Goal: Transaction & Acquisition: Purchase product/service

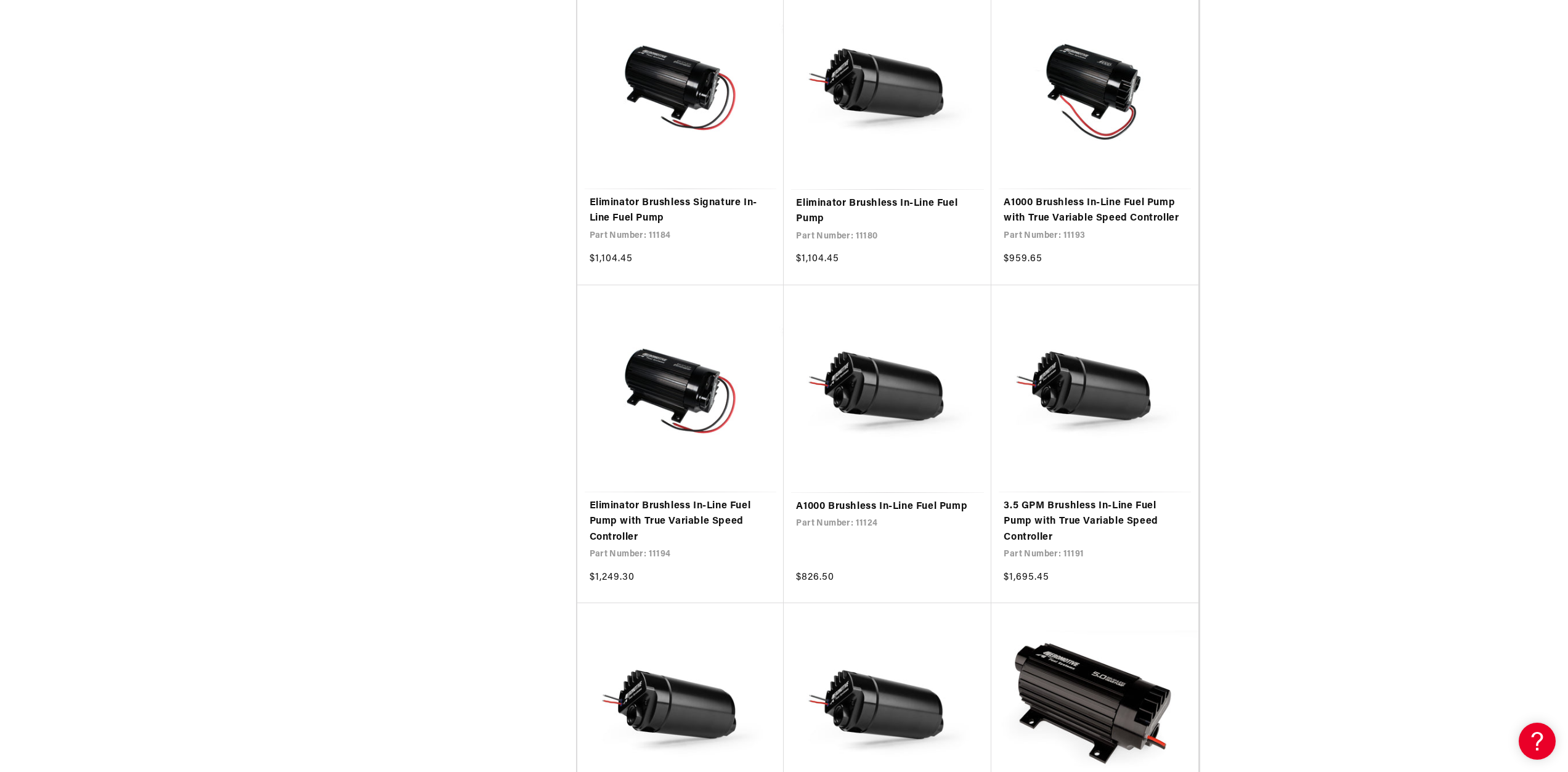
scroll to position [1602, 0]
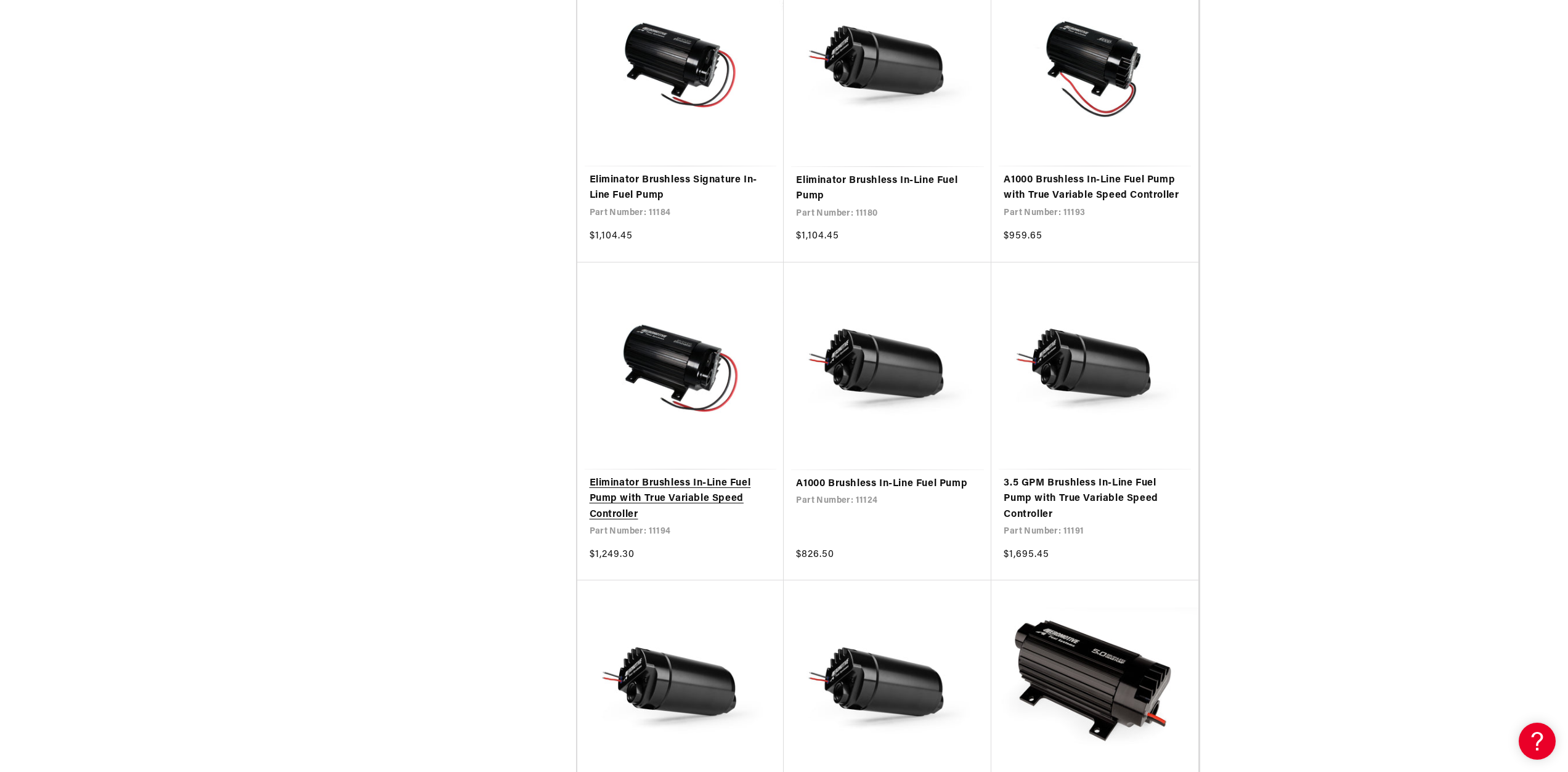
click at [631, 516] on link "Eliminator Brushless In-Line Fuel Pump with True Variable Speed Controller" at bounding box center [681, 499] width 182 height 47
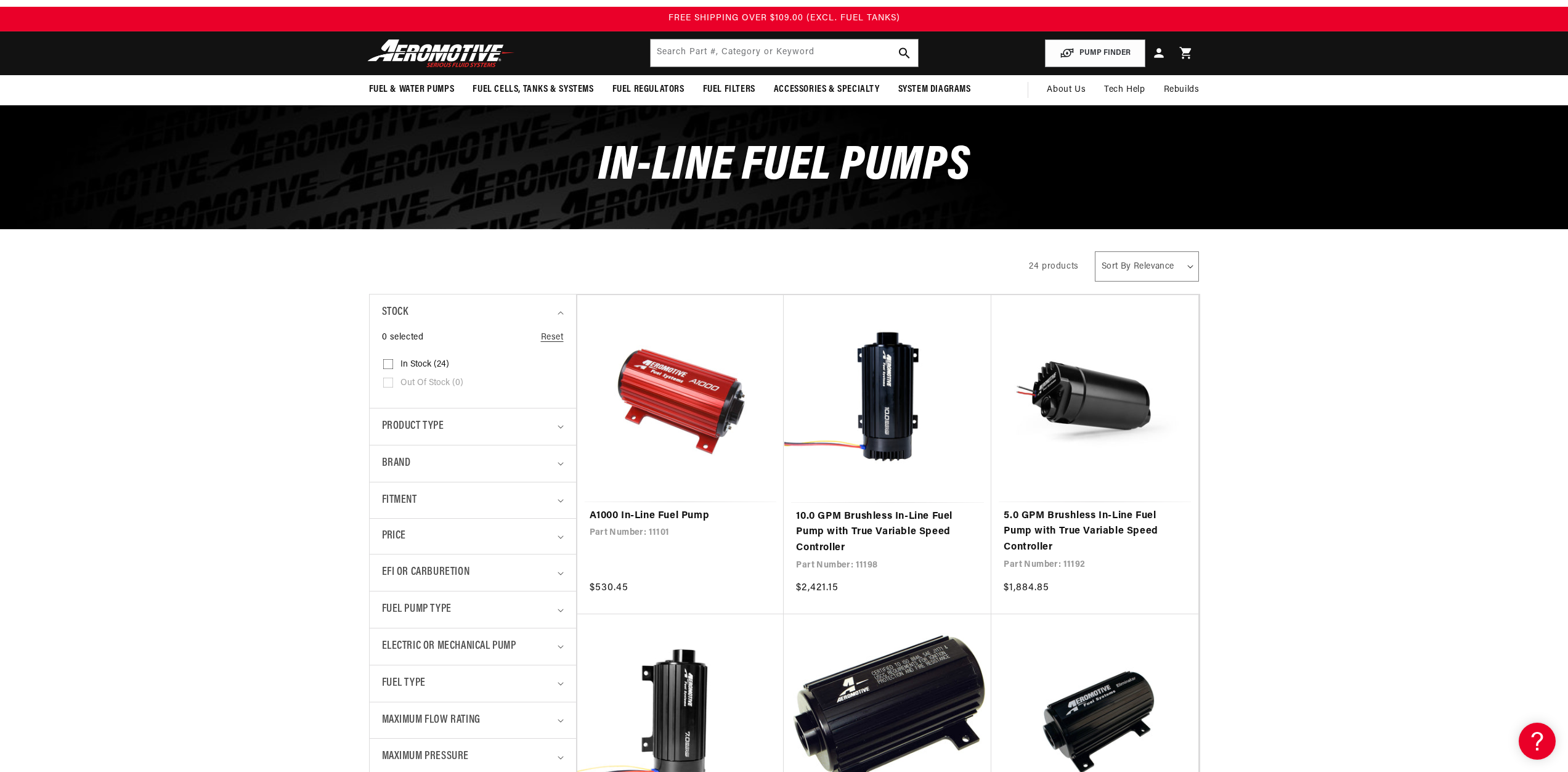
scroll to position [0, 0]
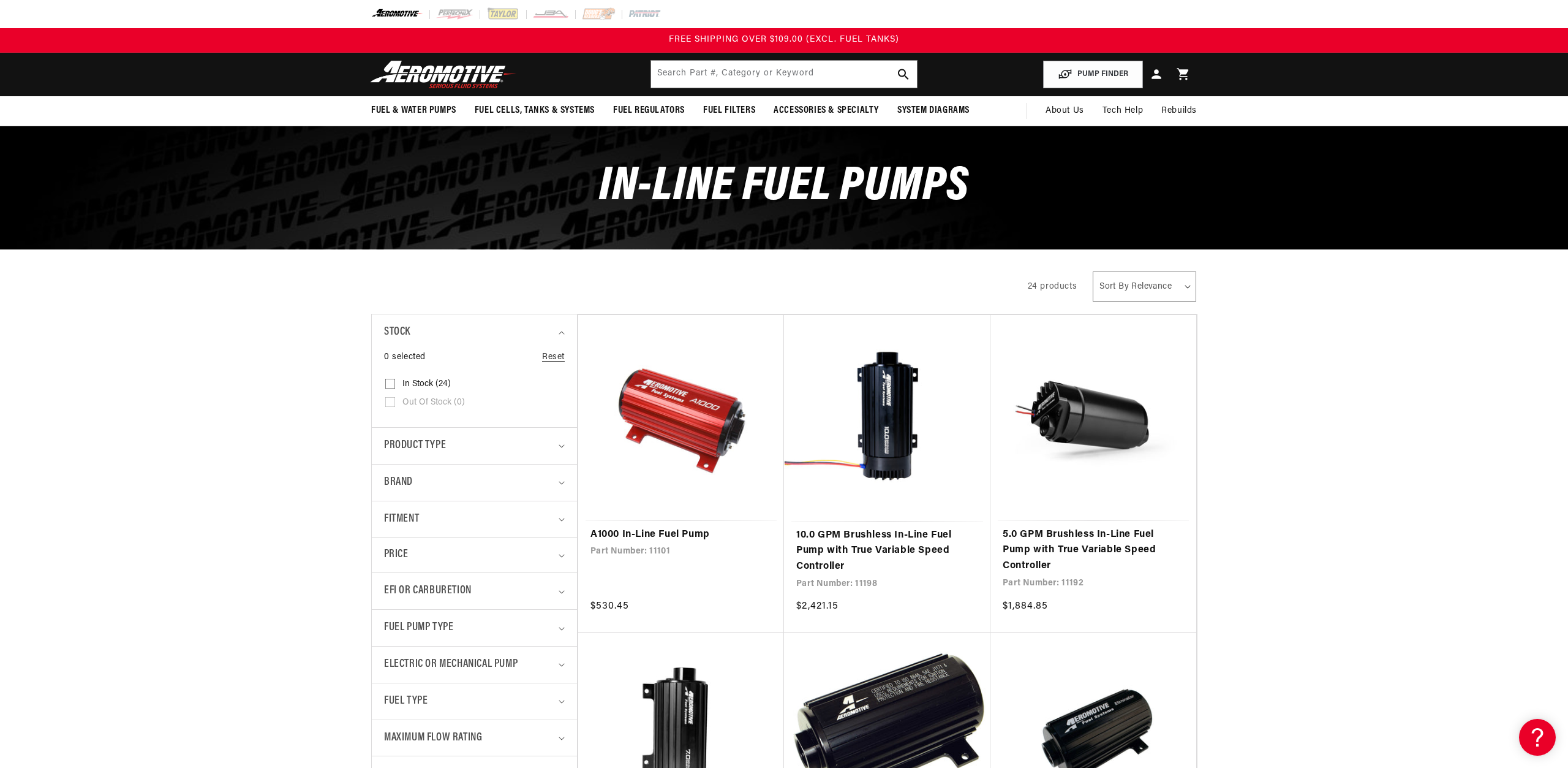
click at [330, 472] on div "Close dialog NOT SO FAST! No time to browse? No problem. Sign up and we'll keep…" at bounding box center [784, 384] width 1568 height 768
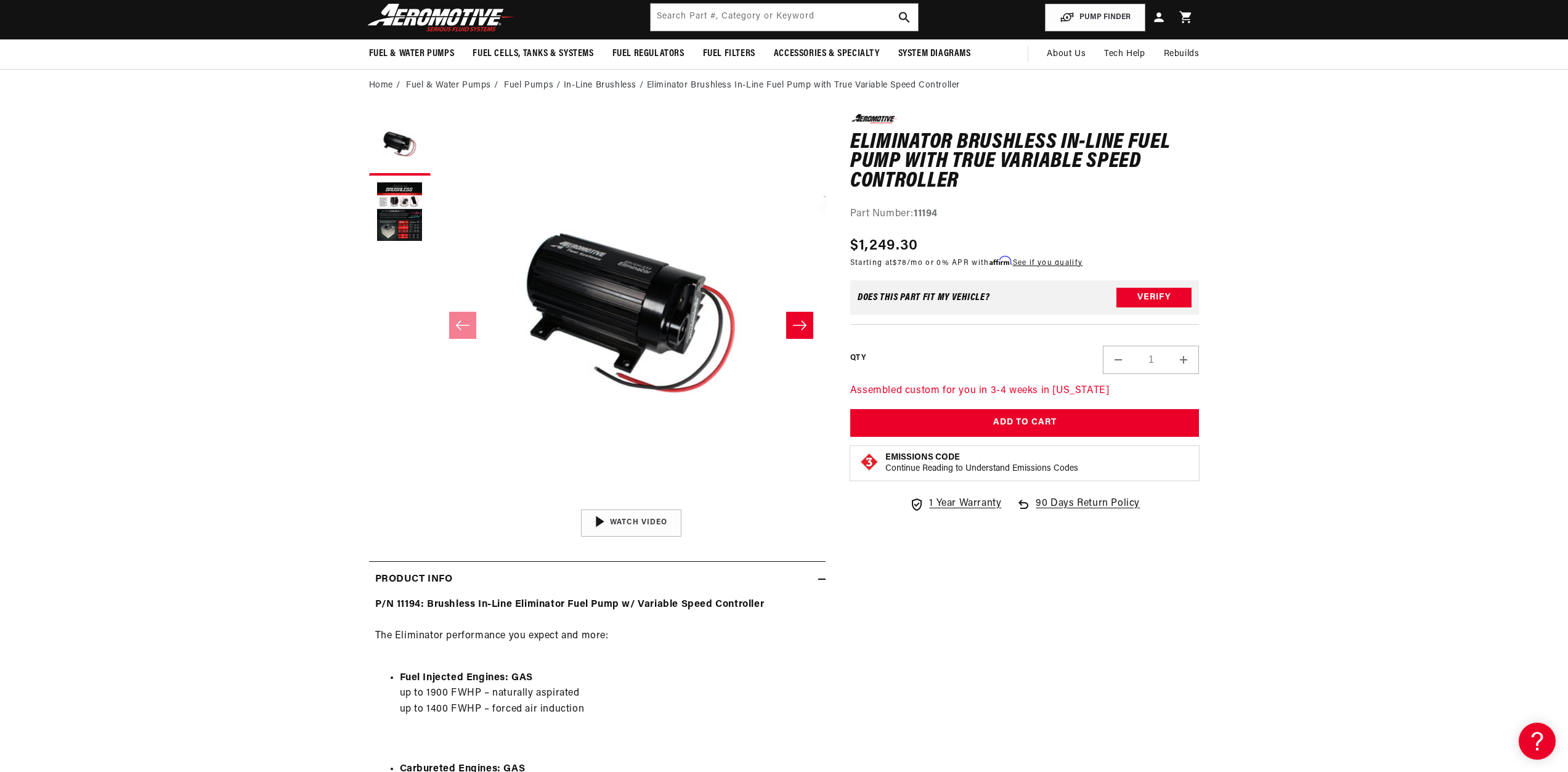
scroll to position [62, 0]
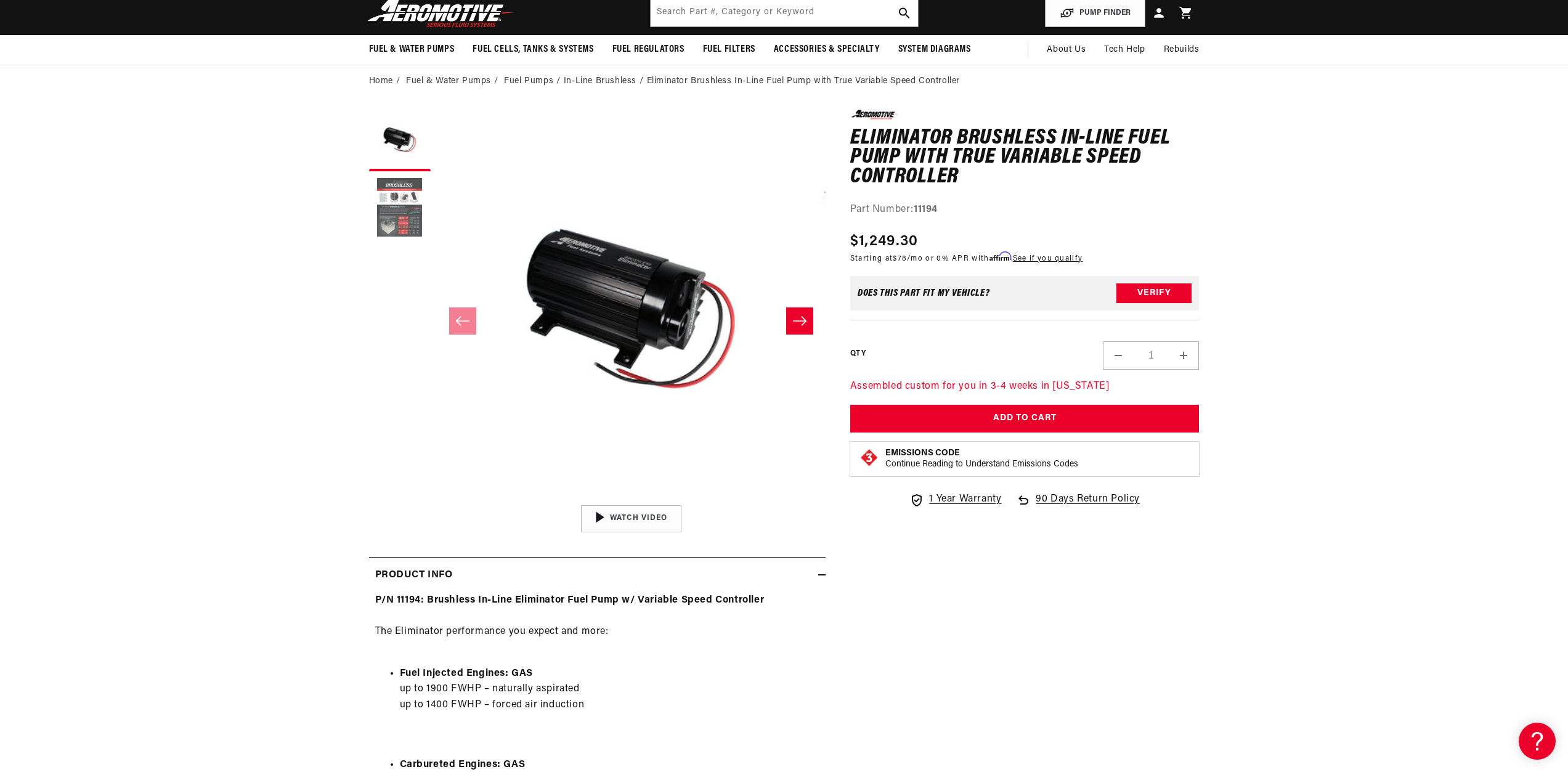
click at [397, 197] on button "Load image 2 in gallery view" at bounding box center [399, 208] width 62 height 62
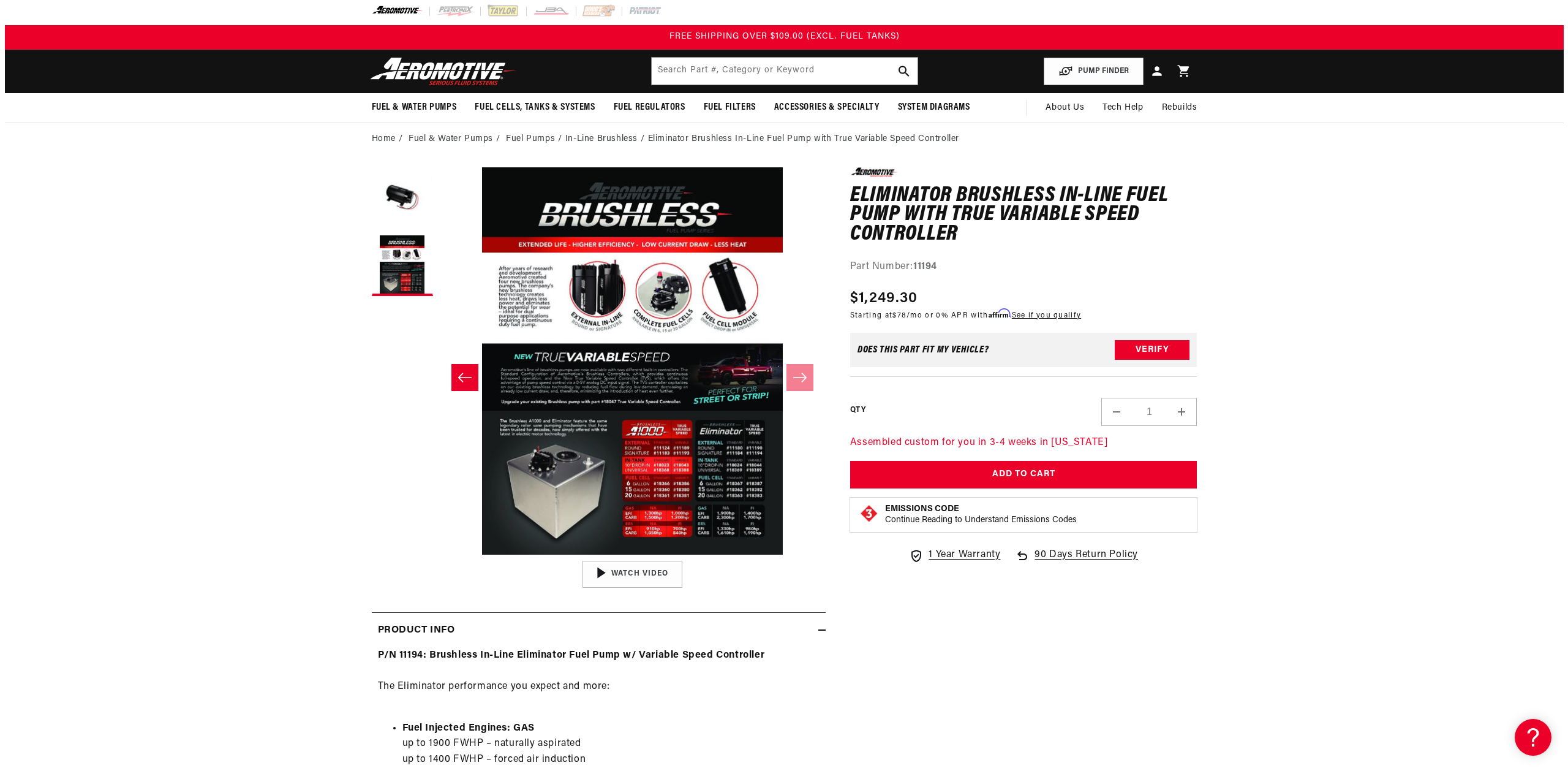
scroll to position [0, 0]
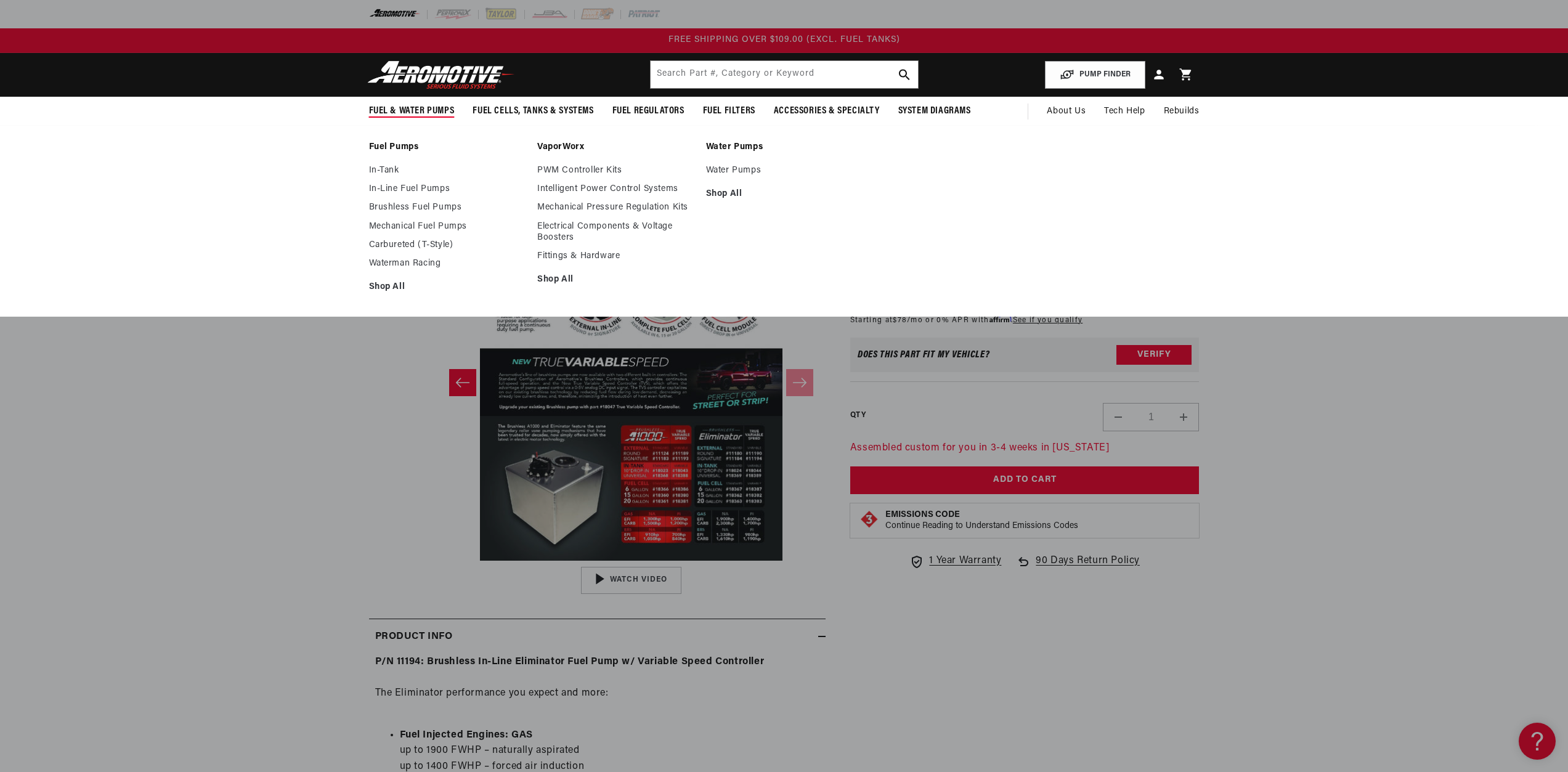
click at [422, 112] on span "Fuel & Water Pumps" at bounding box center [411, 111] width 85 height 13
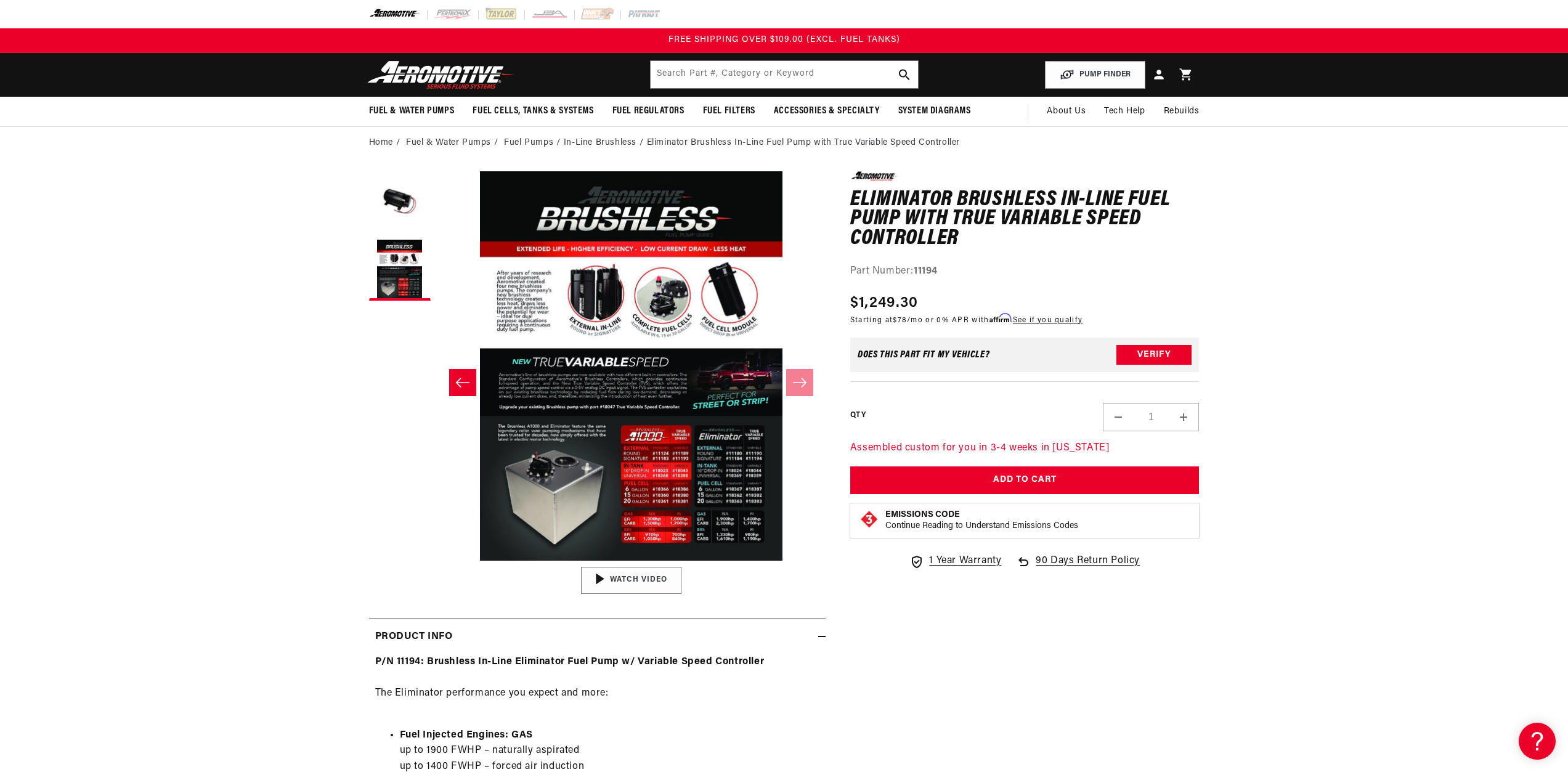
click at [621, 583] on div "00:59" at bounding box center [631, 580] width 187 height 105
